Goal: Transaction & Acquisition: Purchase product/service

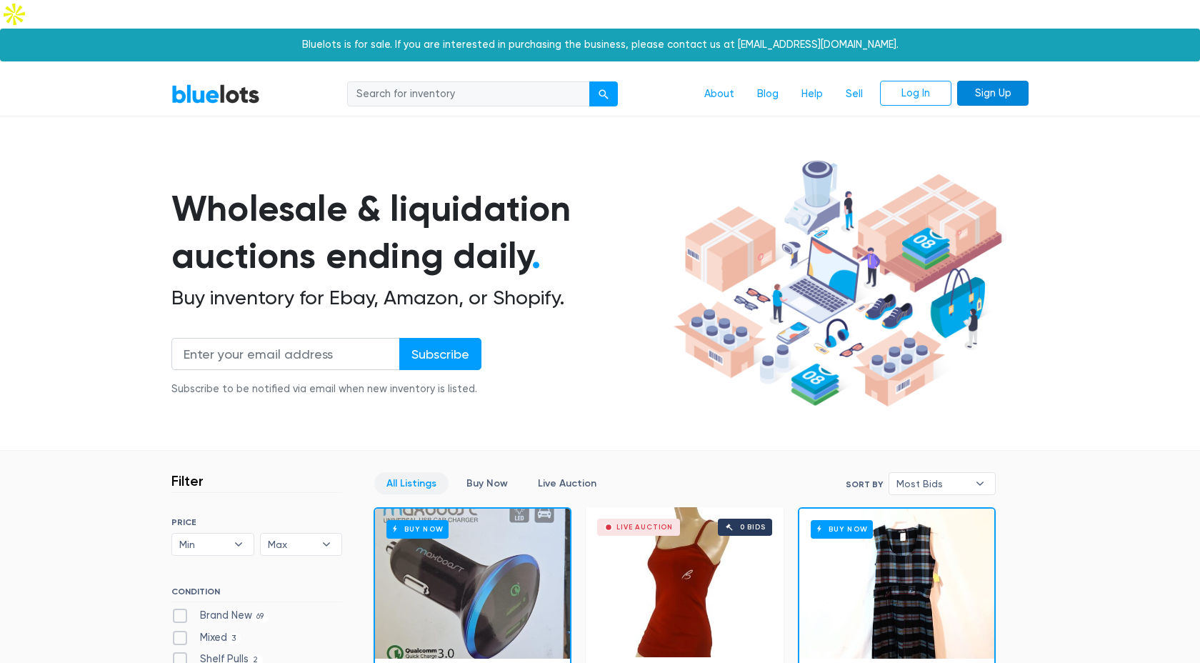
click at [978, 81] on link "Sign Up" at bounding box center [992, 94] width 71 height 26
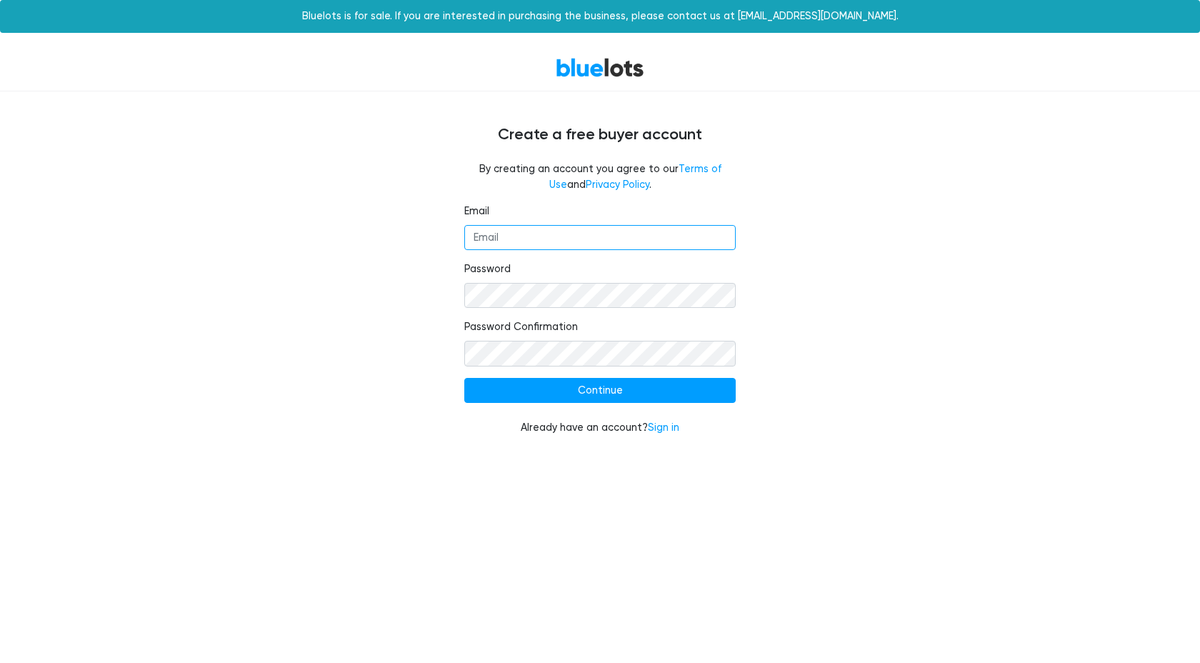
click at [578, 244] on input "Email" at bounding box center [599, 238] width 271 height 26
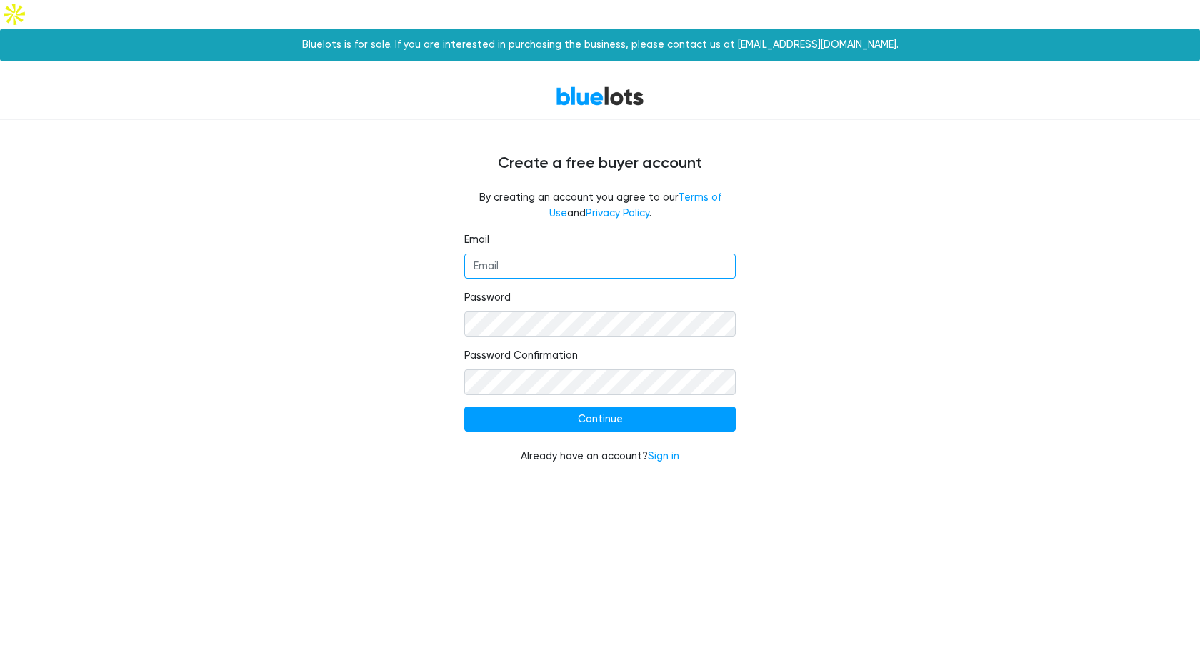
type input "newstandardecom@gmail.com"
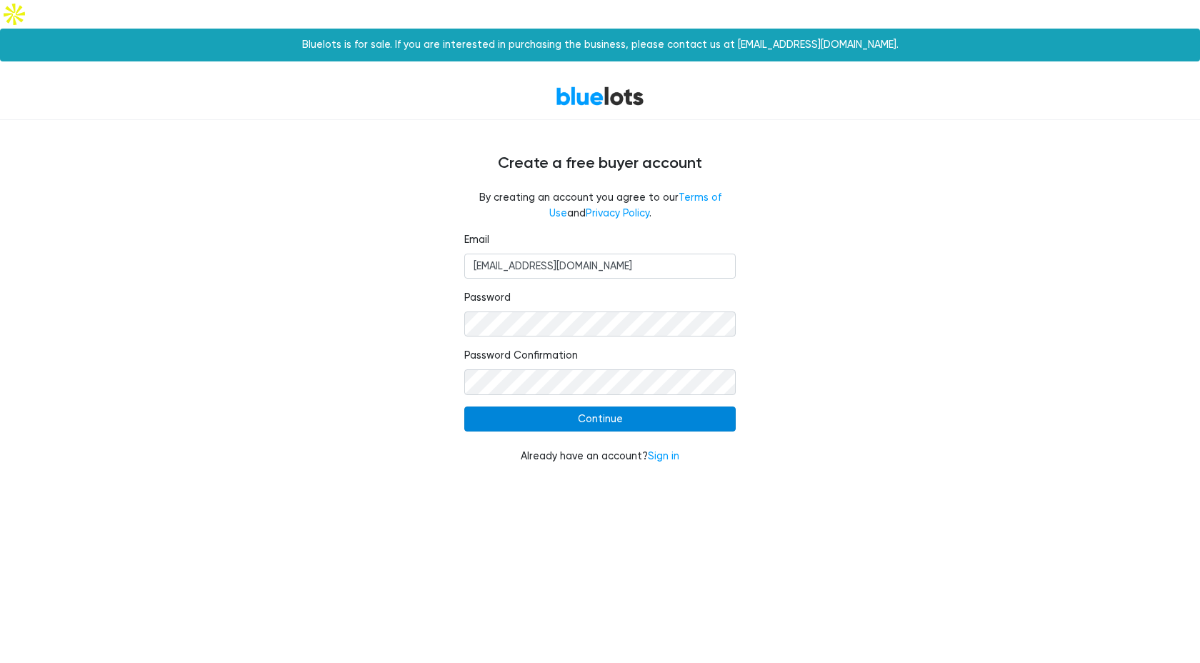
click at [594, 406] on input "Continue" at bounding box center [599, 419] width 271 height 26
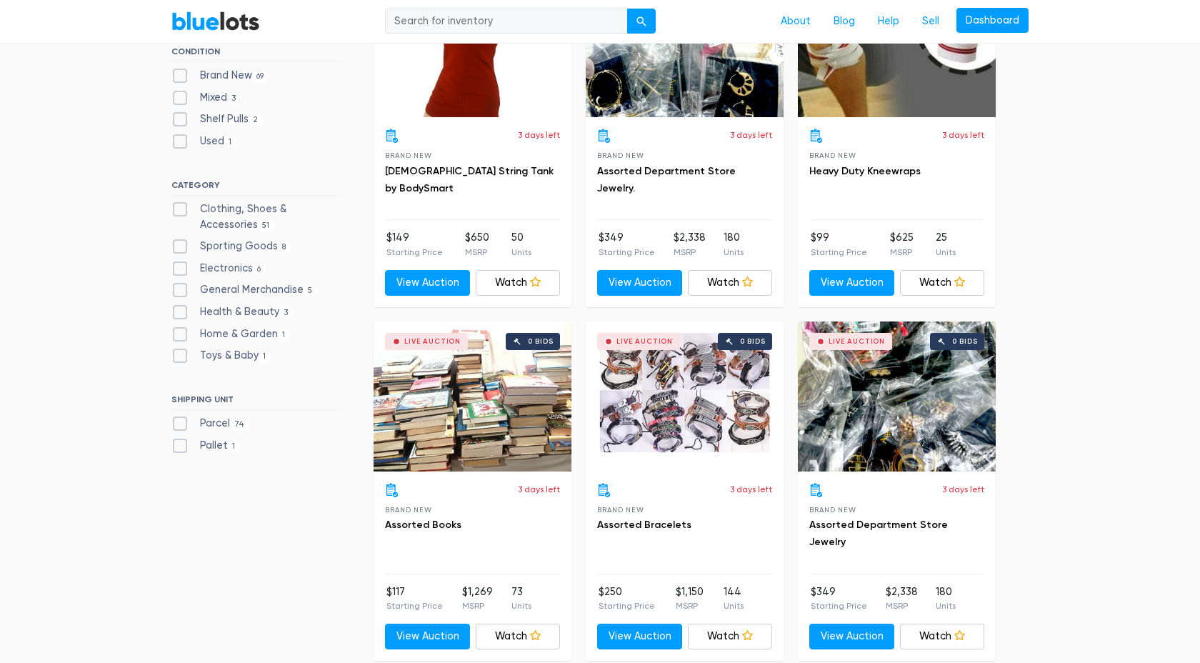
scroll to position [428, 0]
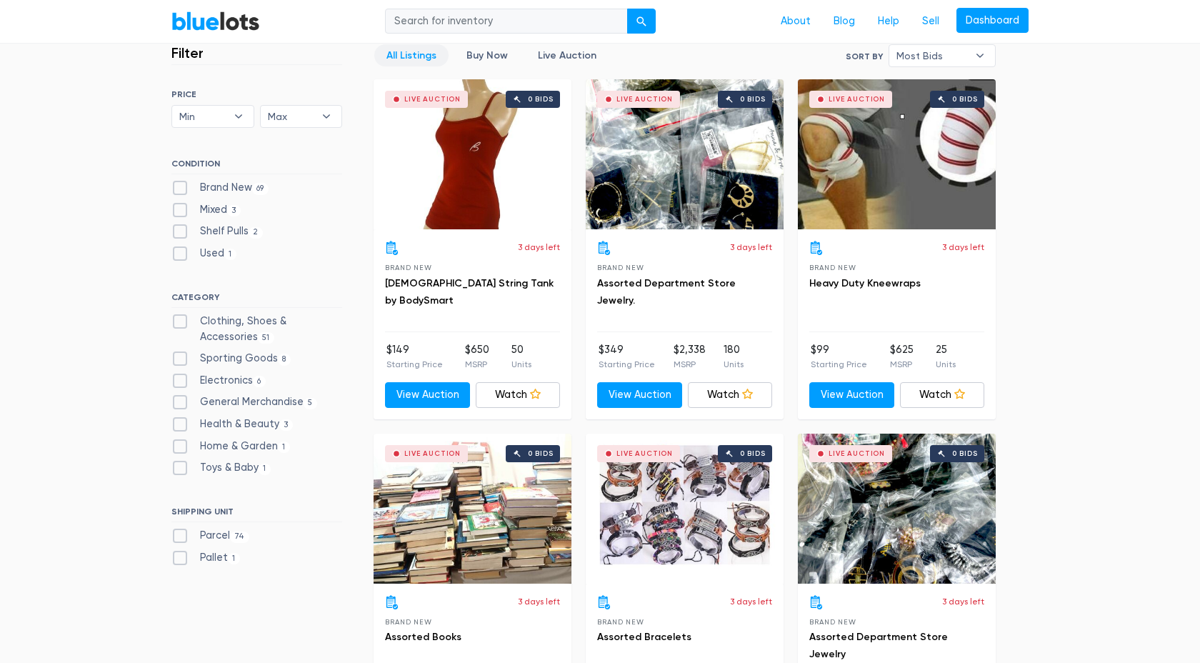
click at [875, 109] on div "Live Auction 0 bids" at bounding box center [897, 154] width 198 height 150
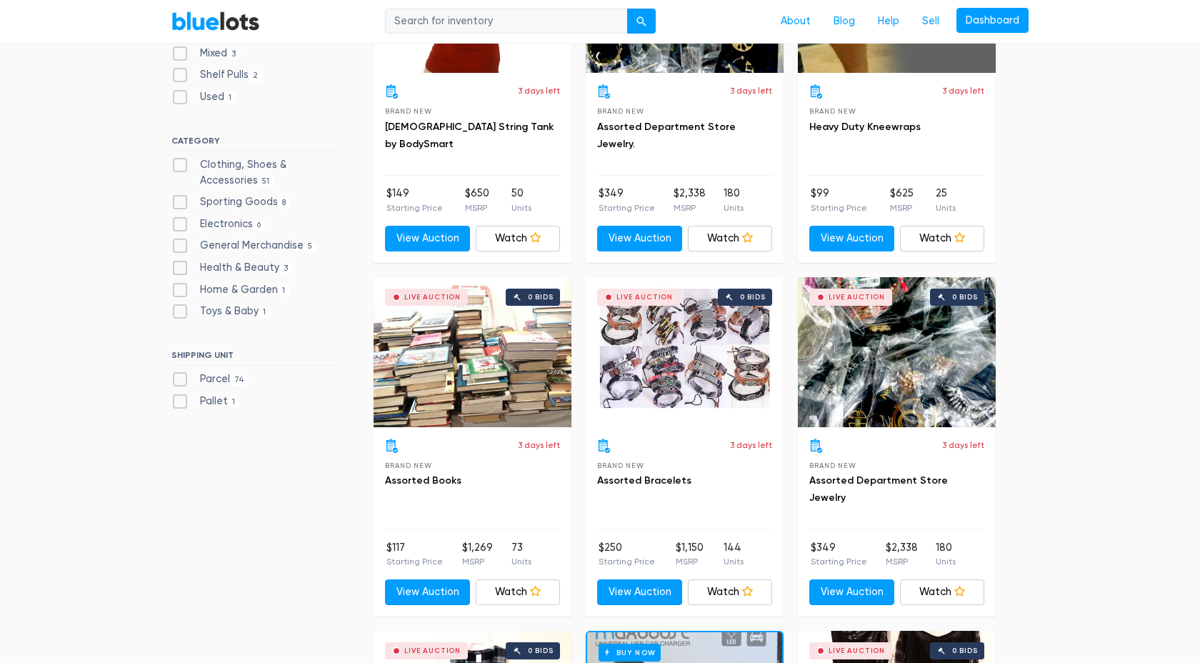
scroll to position [585, 0]
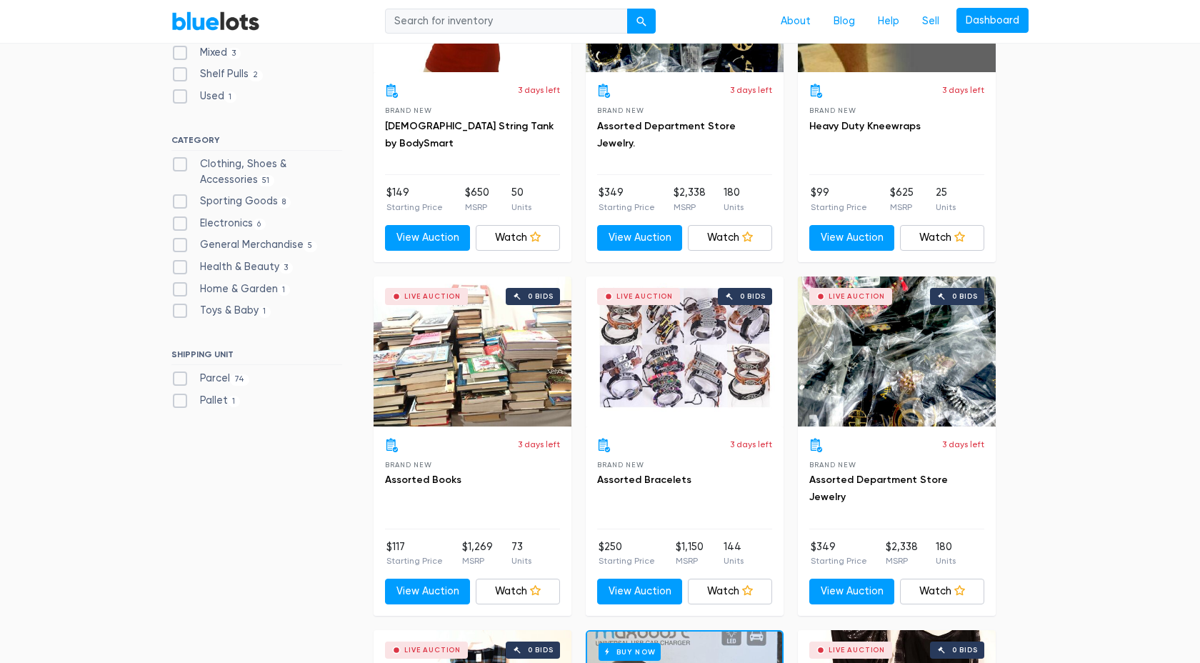
click at [500, 367] on div "Live Auction 0 bids" at bounding box center [472, 351] width 198 height 150
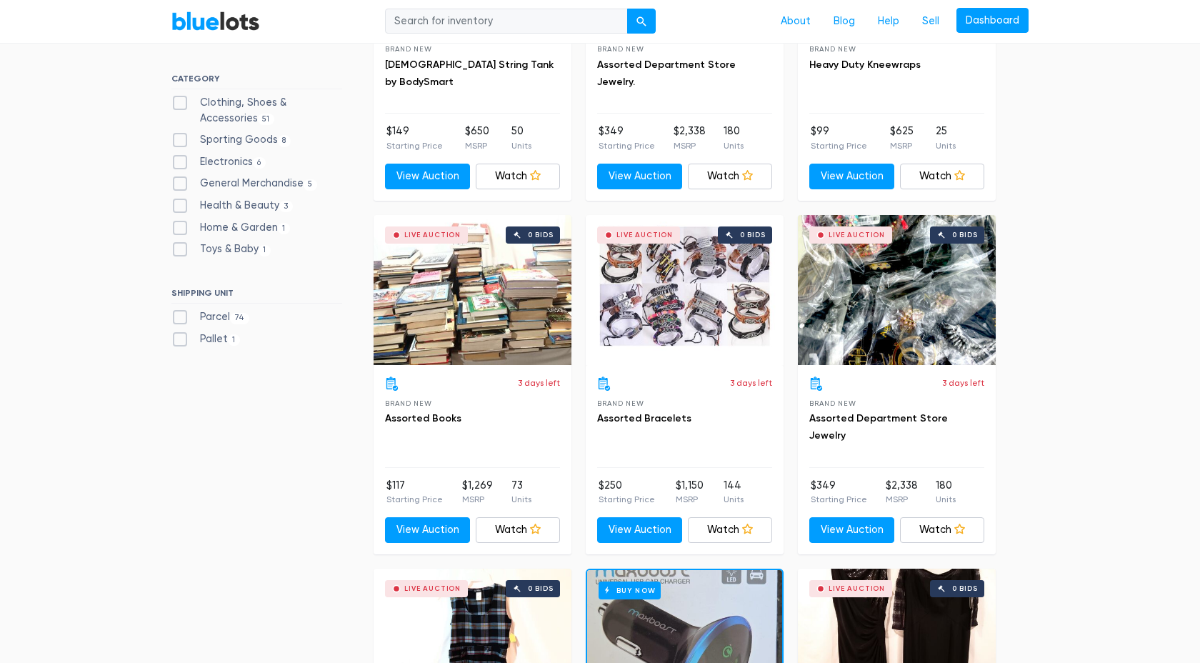
scroll to position [173, 0]
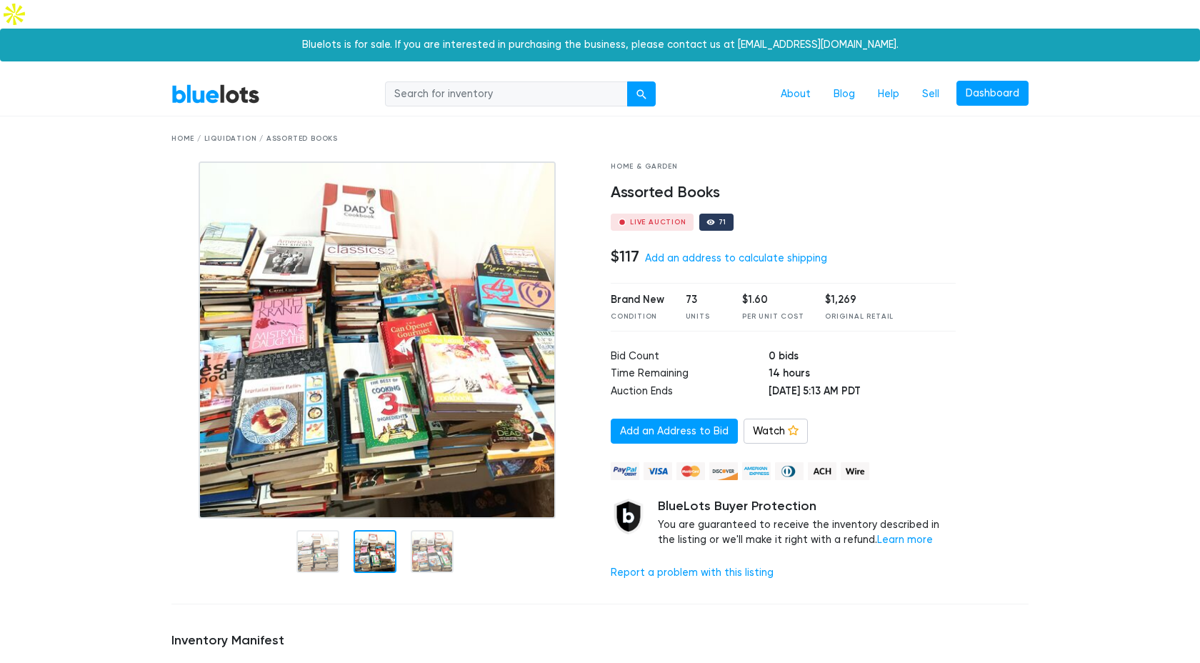
click at [385, 530] on div at bounding box center [374, 551] width 43 height 43
